Goal: Complete application form

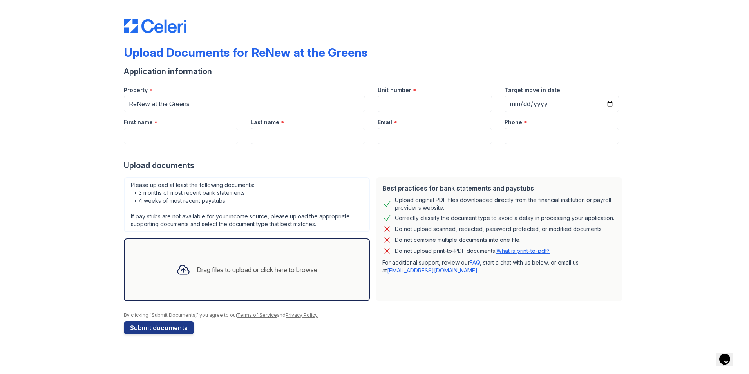
click at [243, 267] on div "Drag files to upload or click here to browse" at bounding box center [257, 269] width 121 height 9
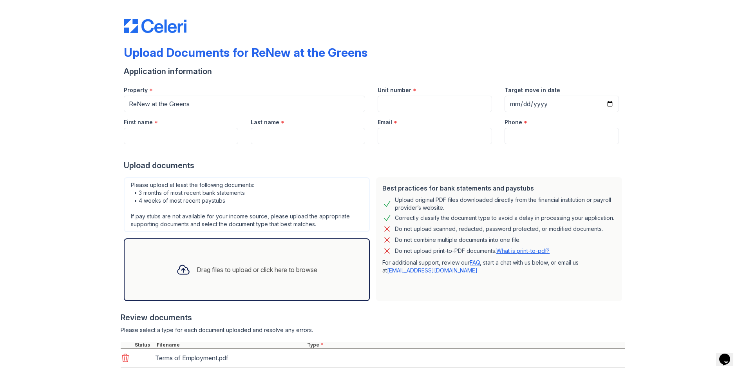
scroll to position [47, 0]
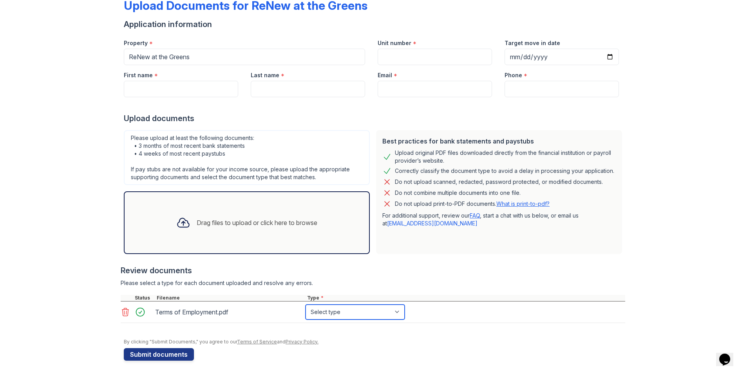
click at [330, 311] on select "Select type Paystub Bank Statement Offer Letter Tax Documents Benefit Award Let…" at bounding box center [355, 311] width 99 height 15
select select "offer_letter"
click at [306, 304] on select "Select type Paystub Bank Statement Offer Letter Tax Documents Benefit Award Let…" at bounding box center [355, 311] width 99 height 15
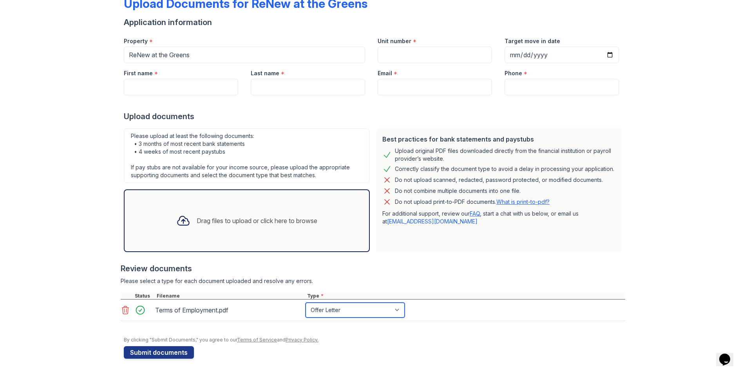
scroll to position [49, 0]
click at [172, 350] on button "Submit documents" at bounding box center [159, 352] width 70 height 13
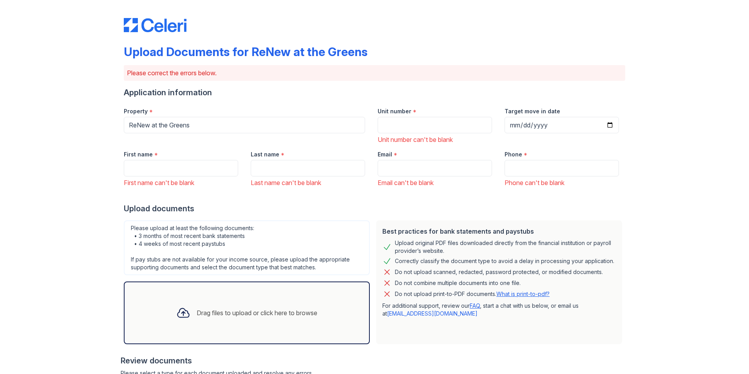
scroll to position [0, 0]
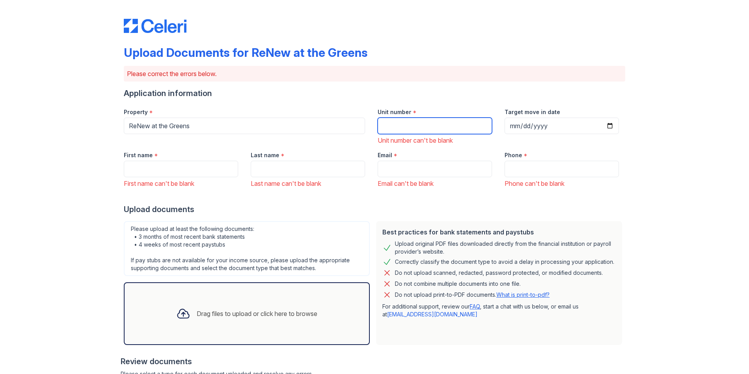
drag, startPoint x: 391, startPoint y: 123, endPoint x: 382, endPoint y: 126, distance: 9.3
click at [391, 123] on input "Unit number" at bounding box center [435, 126] width 114 height 16
type input "21038"
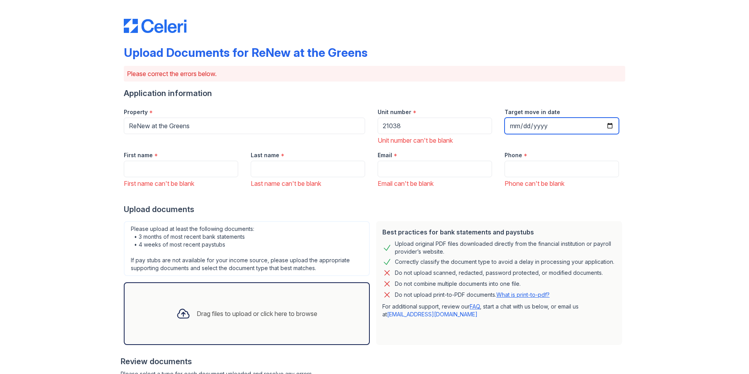
drag, startPoint x: 594, startPoint y: 127, endPoint x: 601, endPoint y: 125, distance: 7.2
click at [598, 125] on input "Target move in date" at bounding box center [562, 126] width 114 height 16
click at [614, 129] on input "Target move in date" at bounding box center [562, 126] width 114 height 16
click at [605, 129] on input "Target move in date" at bounding box center [562, 126] width 114 height 16
type input "[DATE]"
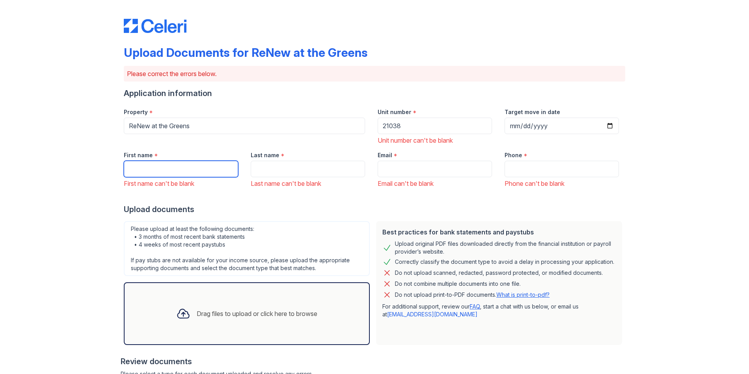
click at [164, 167] on input "First name" at bounding box center [181, 169] width 114 height 16
type input "Tyjanee"
type input "[PERSON_NAME]"
type input "[EMAIL_ADDRESS][DOMAIN_NAME]"
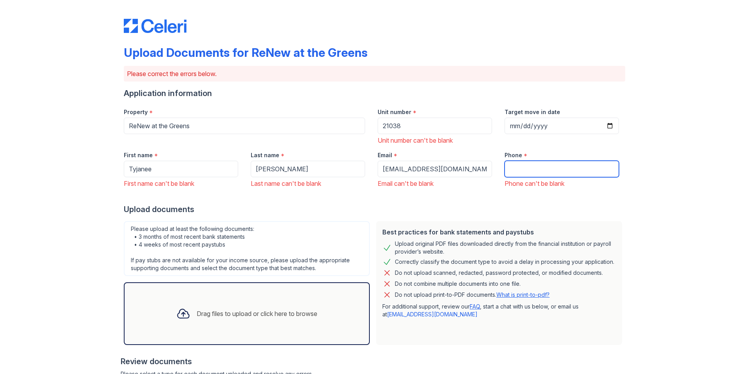
type input "6083472743"
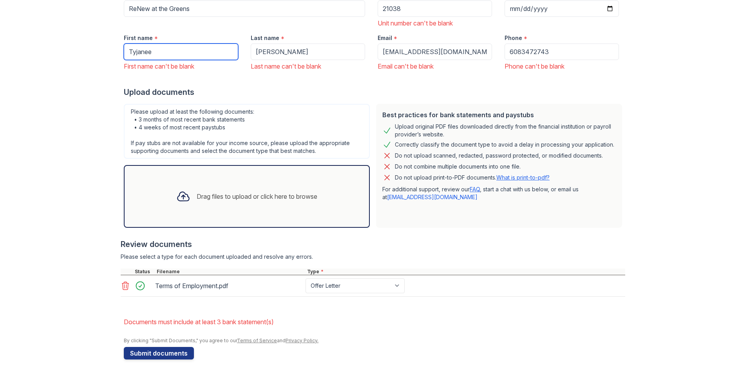
scroll to position [118, 0]
click at [174, 355] on button "Submit documents" at bounding box center [159, 352] width 70 height 13
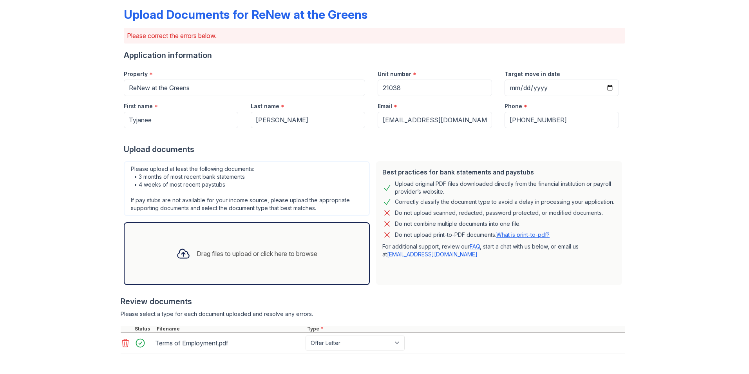
scroll to position [96, 0]
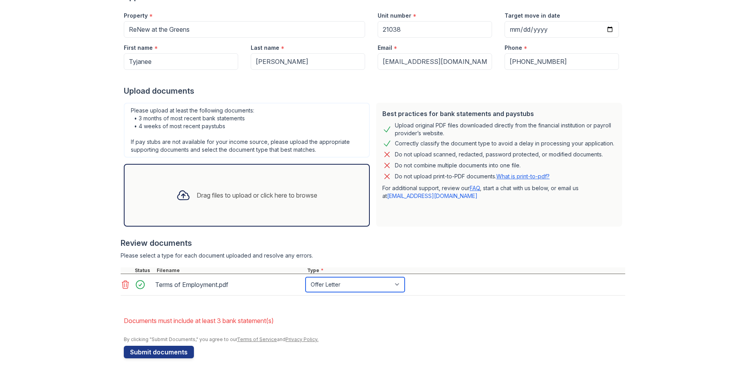
click at [363, 277] on select "Paystub Bank Statement Offer Letter Tax Documents Benefit Award Letter Investme…" at bounding box center [355, 284] width 99 height 15
select select "bank_statement"
click at [306, 277] on select "Paystub Bank Statement Offer Letter Tax Documents Benefit Award Letter Investme…" at bounding box center [355, 284] width 99 height 15
click at [174, 353] on button "Submit documents" at bounding box center [159, 352] width 70 height 13
click at [236, 207] on div "Drag files to upload or click here to browse" at bounding box center [247, 195] width 154 height 27
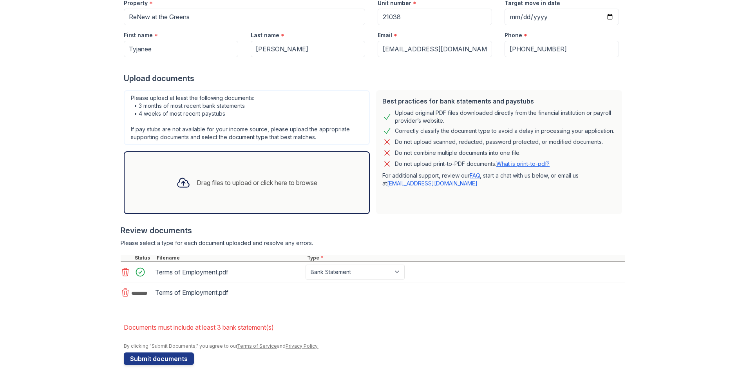
scroll to position [116, 0]
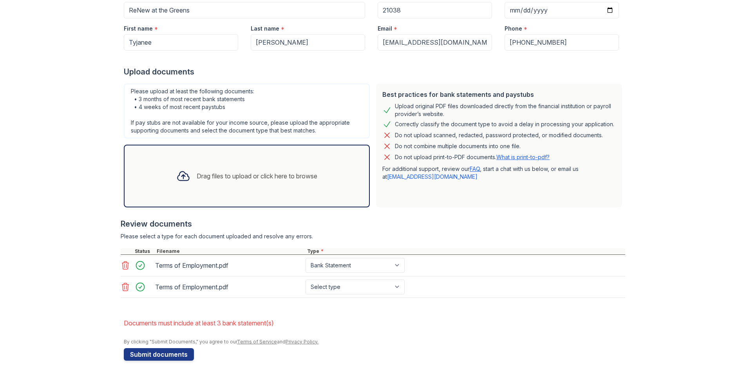
click at [188, 182] on div "Drag files to upload or click here to browse" at bounding box center [247, 176] width 154 height 27
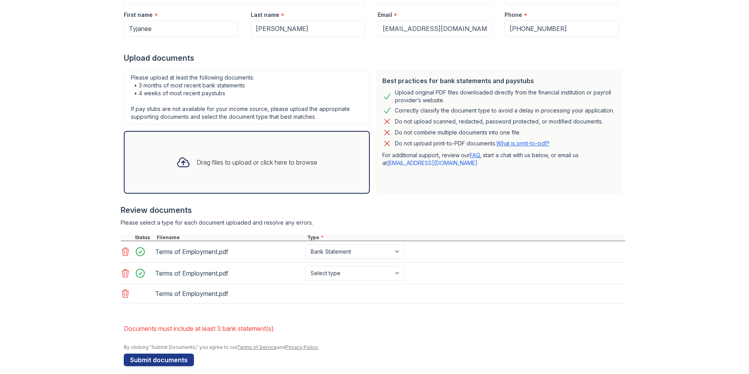
scroll to position [137, 0]
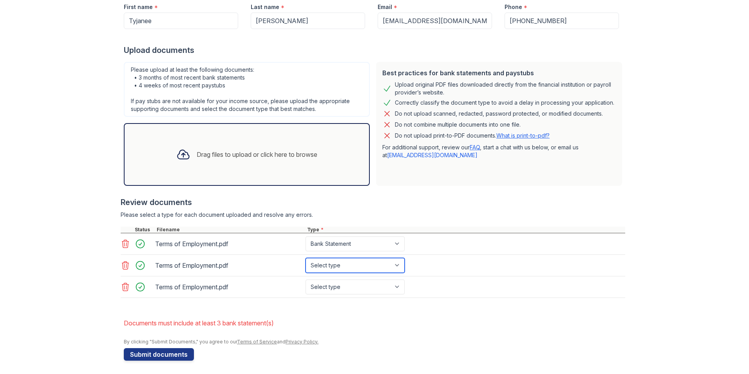
click at [306, 268] on select "Select type Paystub Bank Statement Offer Letter Tax Documents Benefit Award Let…" at bounding box center [355, 265] width 99 height 15
select select "bank_statement"
click at [306, 258] on select "Select type Paystub Bank Statement Offer Letter Tax Documents Benefit Award Let…" at bounding box center [355, 265] width 99 height 15
click at [332, 284] on select "Select type Paystub Bank Statement Offer Letter Tax Documents Benefit Award Let…" at bounding box center [355, 286] width 99 height 15
select select "bank_statement"
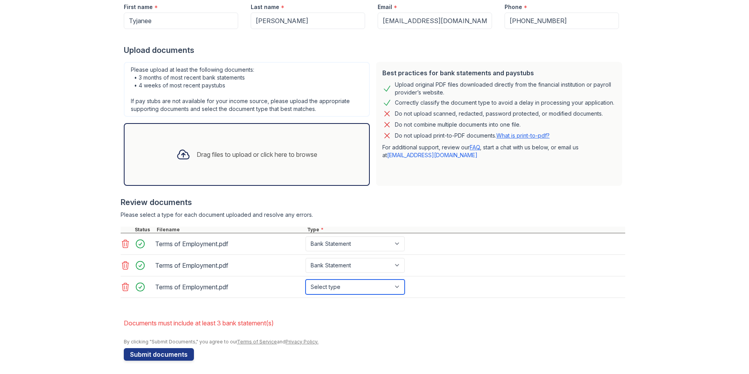
click at [306, 279] on select "Select type Paystub Bank Statement Offer Letter Tax Documents Benefit Award Let…" at bounding box center [355, 286] width 99 height 15
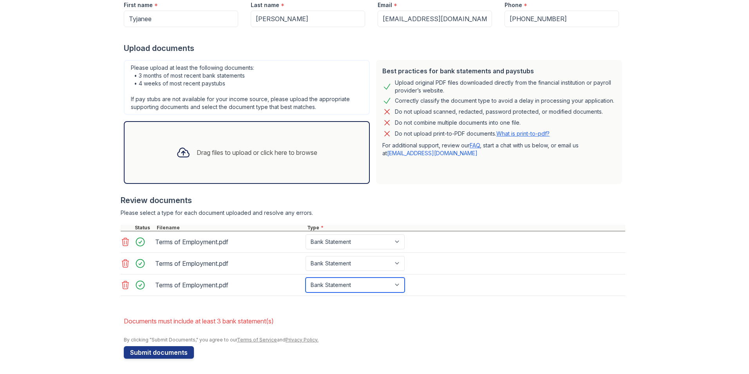
scroll to position [140, 0]
click at [166, 352] on button "Submit documents" at bounding box center [159, 352] width 70 height 13
